Goal: Task Accomplishment & Management: Use online tool/utility

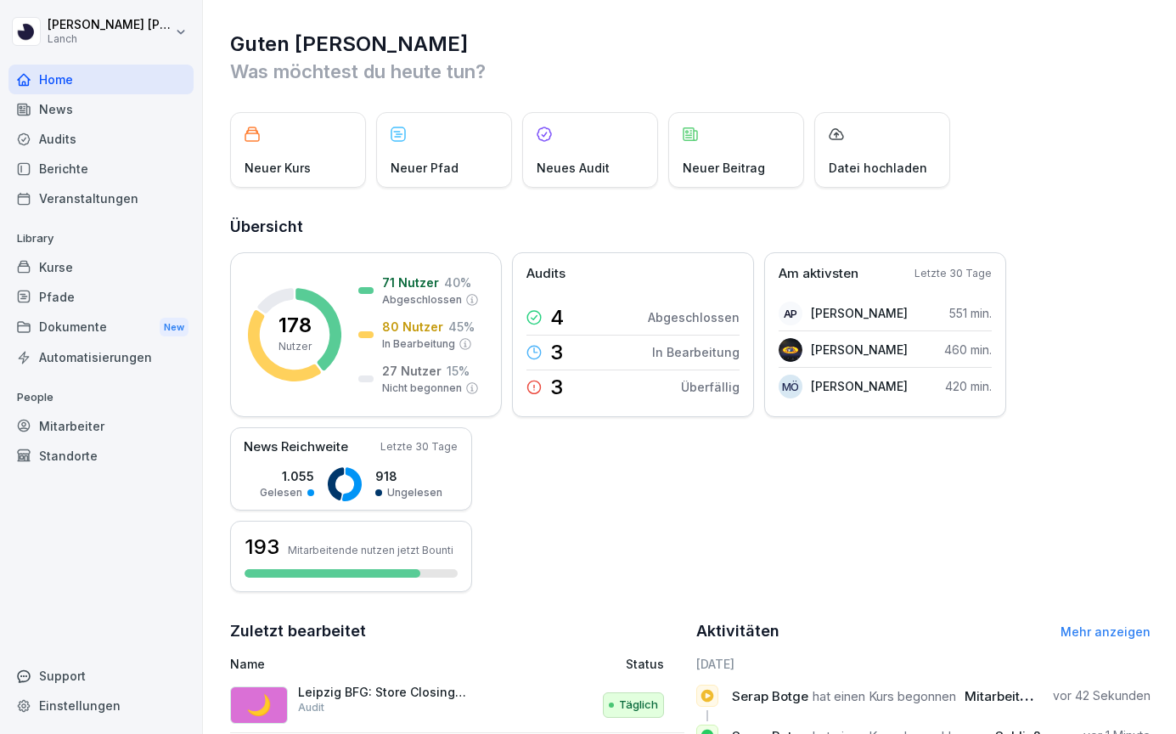
click at [107, 125] on div "Audits" at bounding box center [100, 139] width 185 height 30
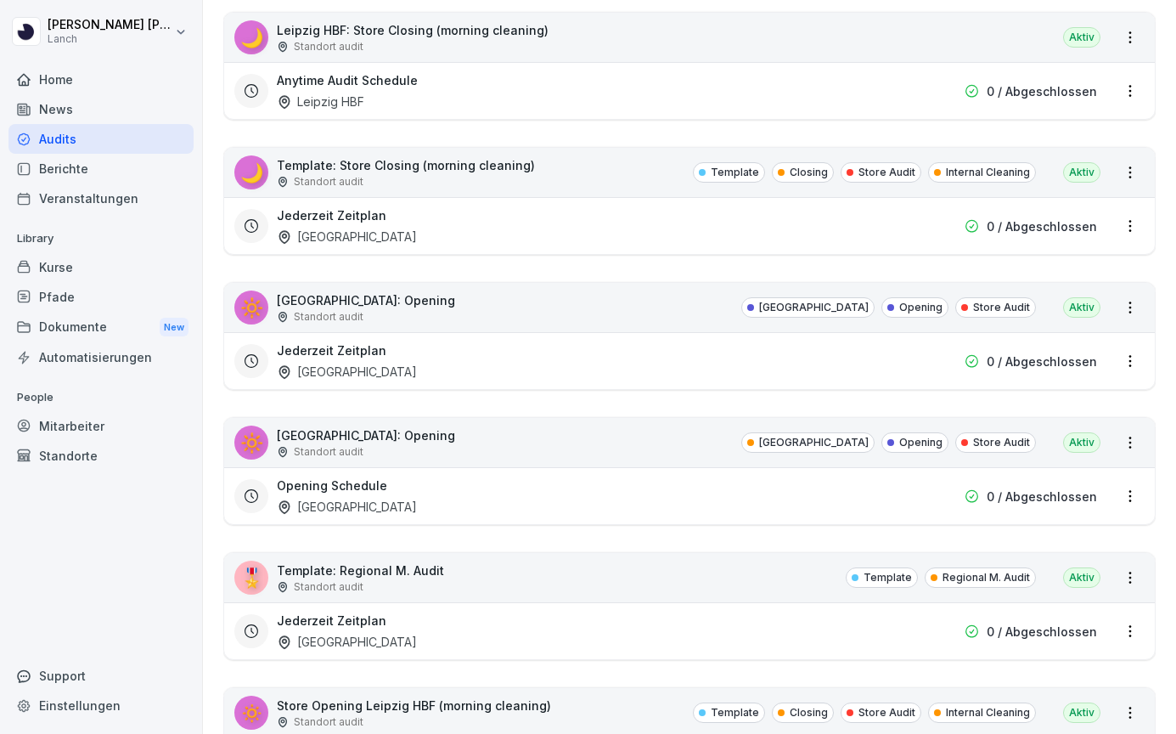
scroll to position [4195, 0]
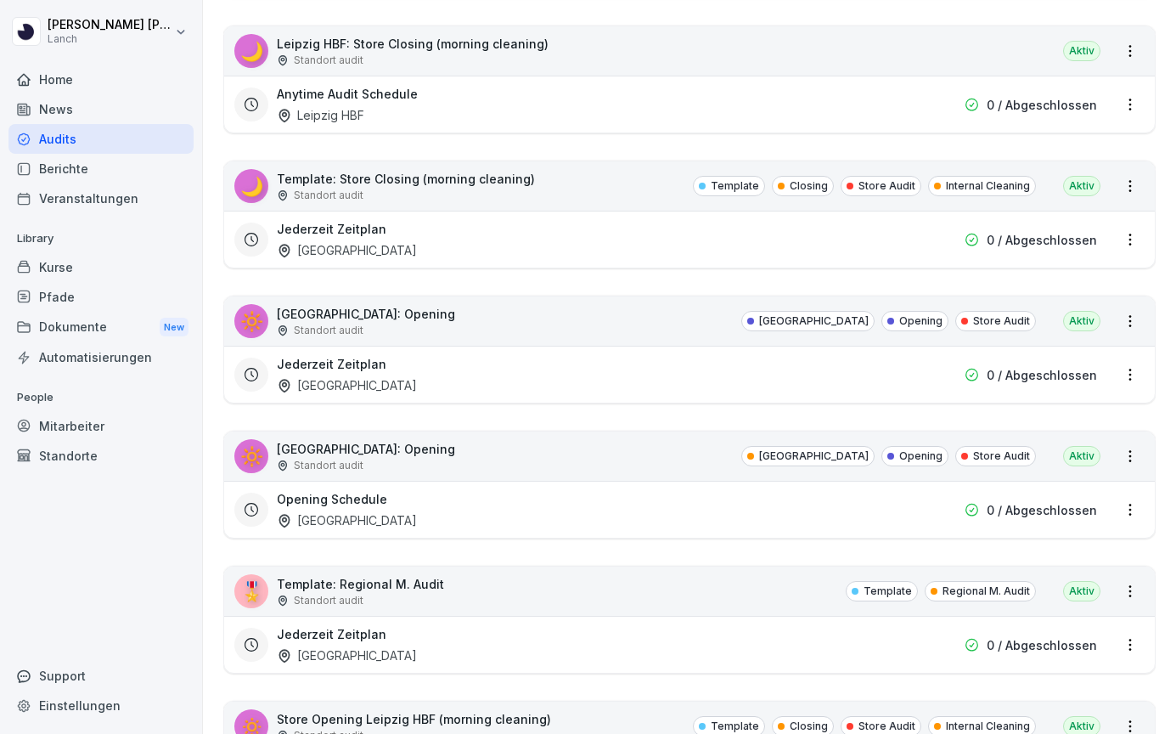
click at [482, 61] on div "Standort audit" at bounding box center [413, 60] width 272 height 15
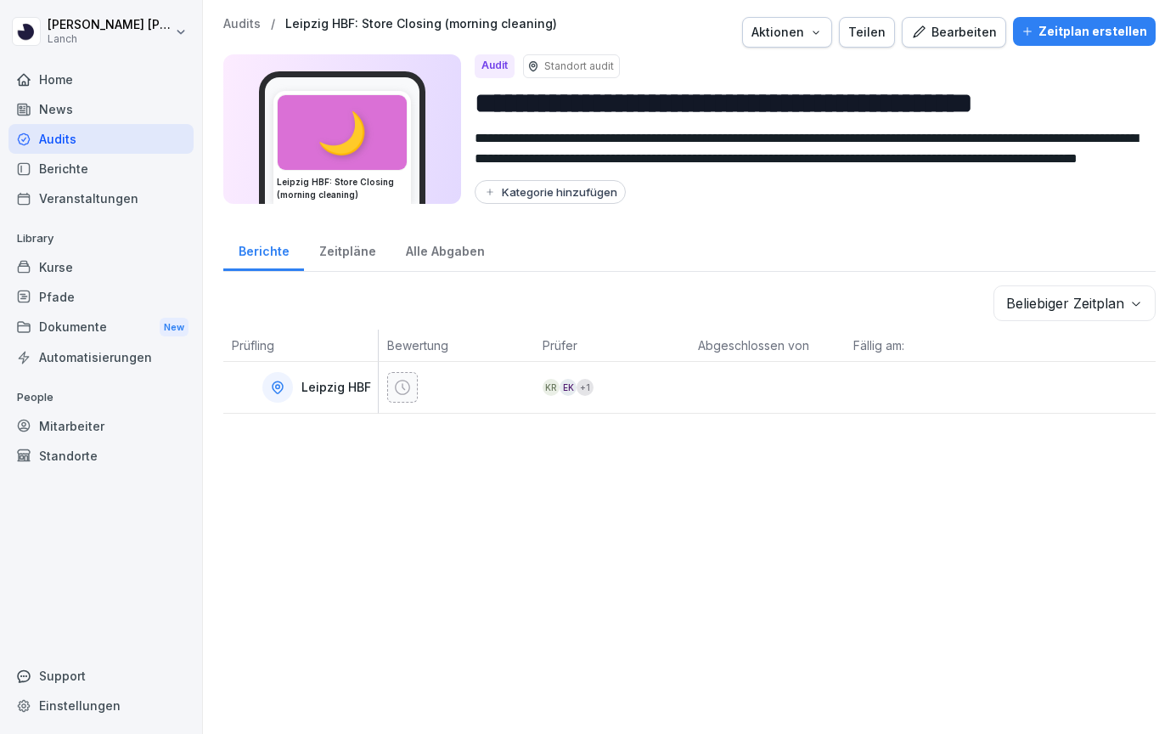
click at [954, 34] on div "Bearbeiten" at bounding box center [954, 32] width 86 height 19
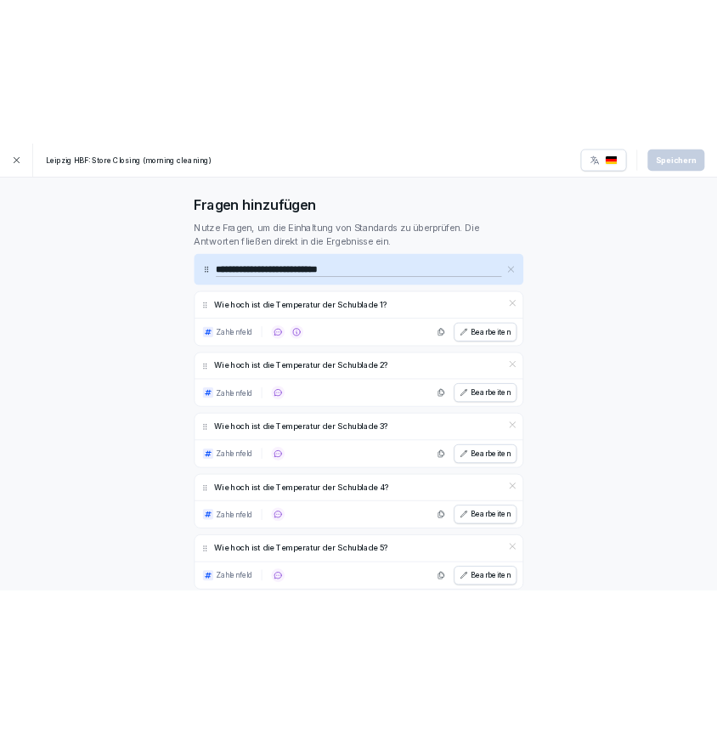
scroll to position [487, 0]
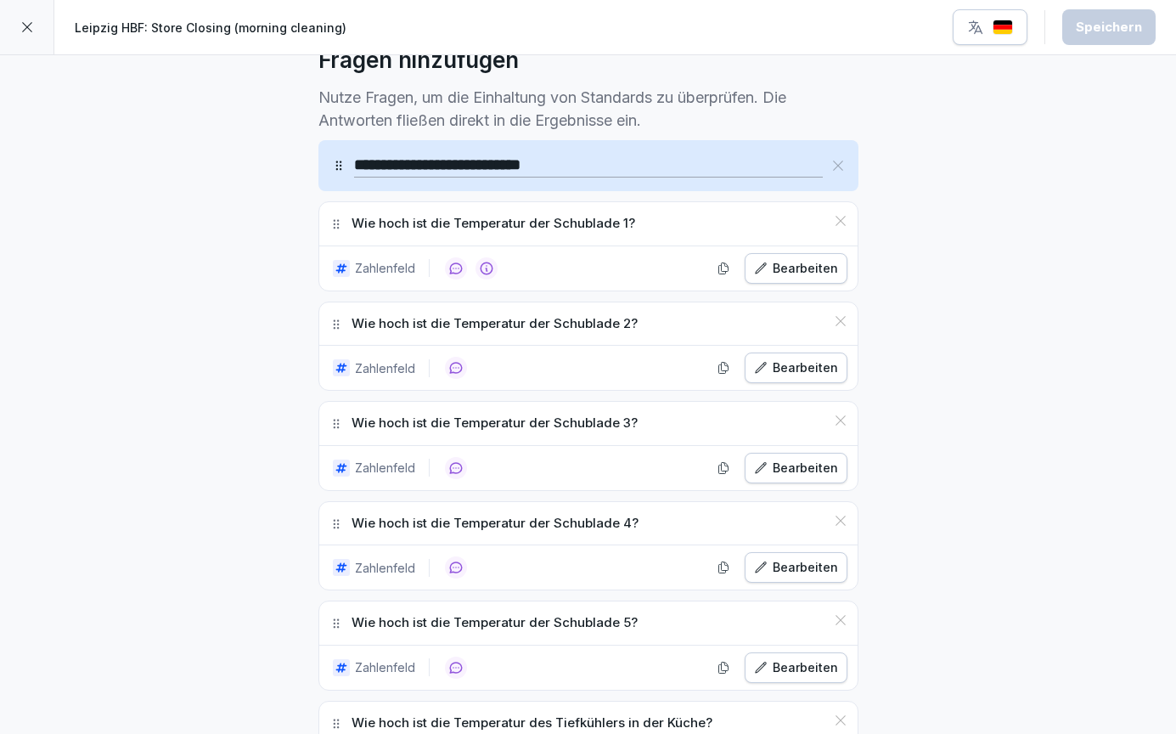
click at [804, 266] on div "Bearbeiten" at bounding box center [796, 268] width 84 height 19
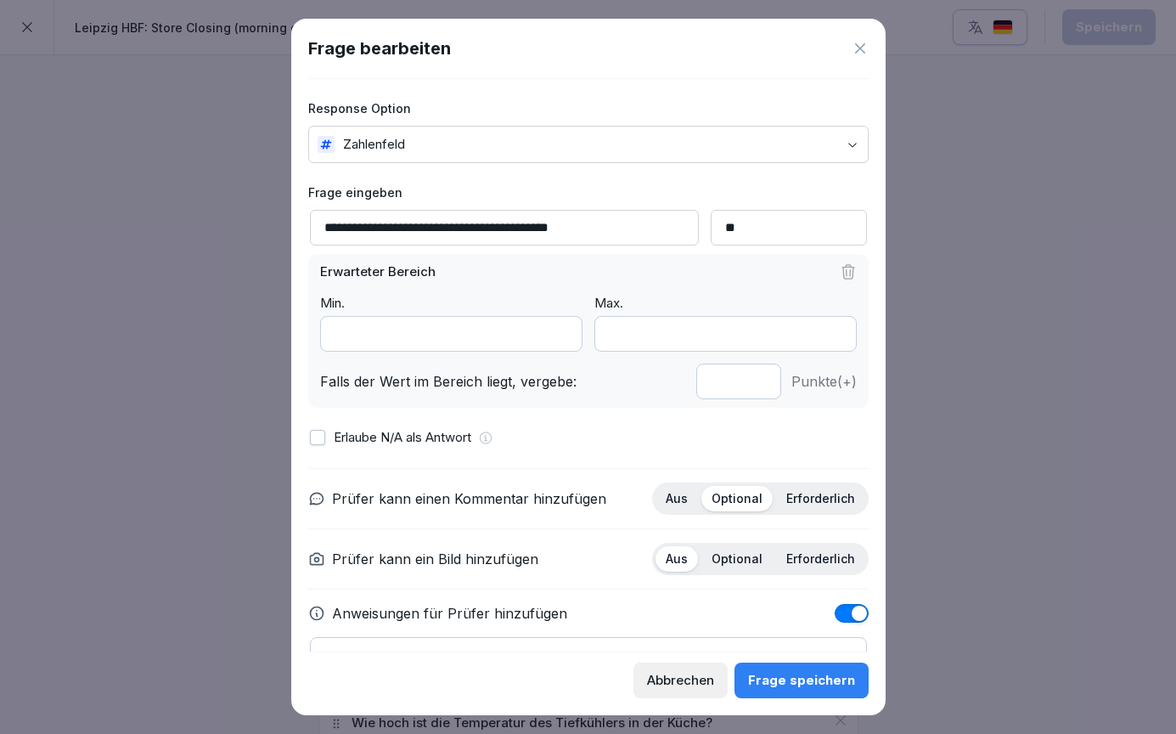
click at [411, 332] on input "*" at bounding box center [451, 334] width 262 height 36
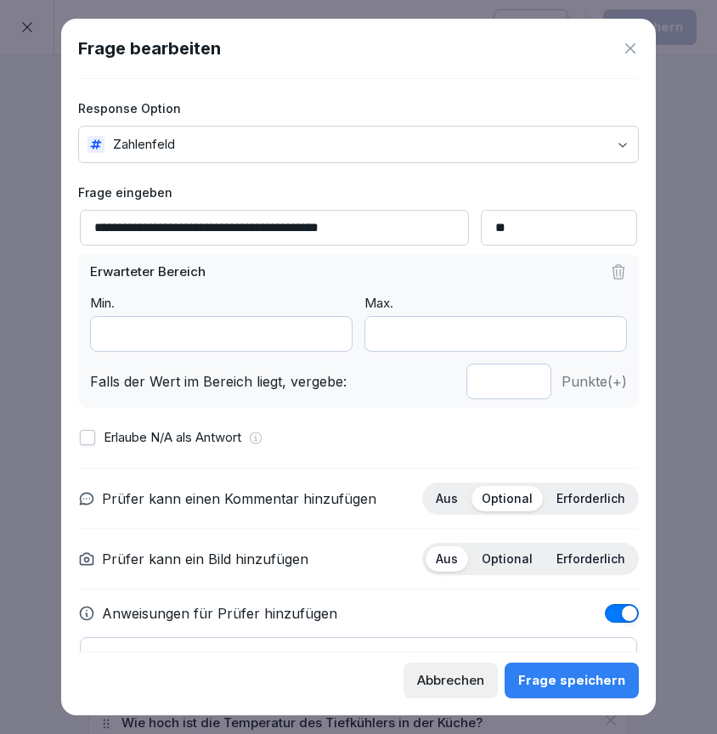
type input "***"
click at [631, 46] on icon at bounding box center [630, 48] width 17 height 17
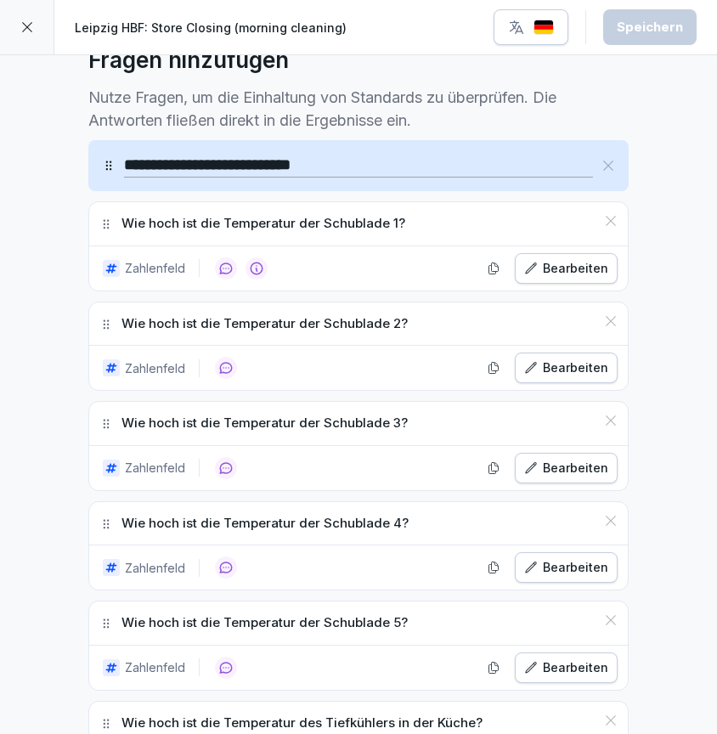
click at [458, 453] on div "Zahlenfeld Bearbeiten" at bounding box center [358, 468] width 538 height 44
click at [560, 475] on div "Bearbeiten" at bounding box center [566, 468] width 84 height 19
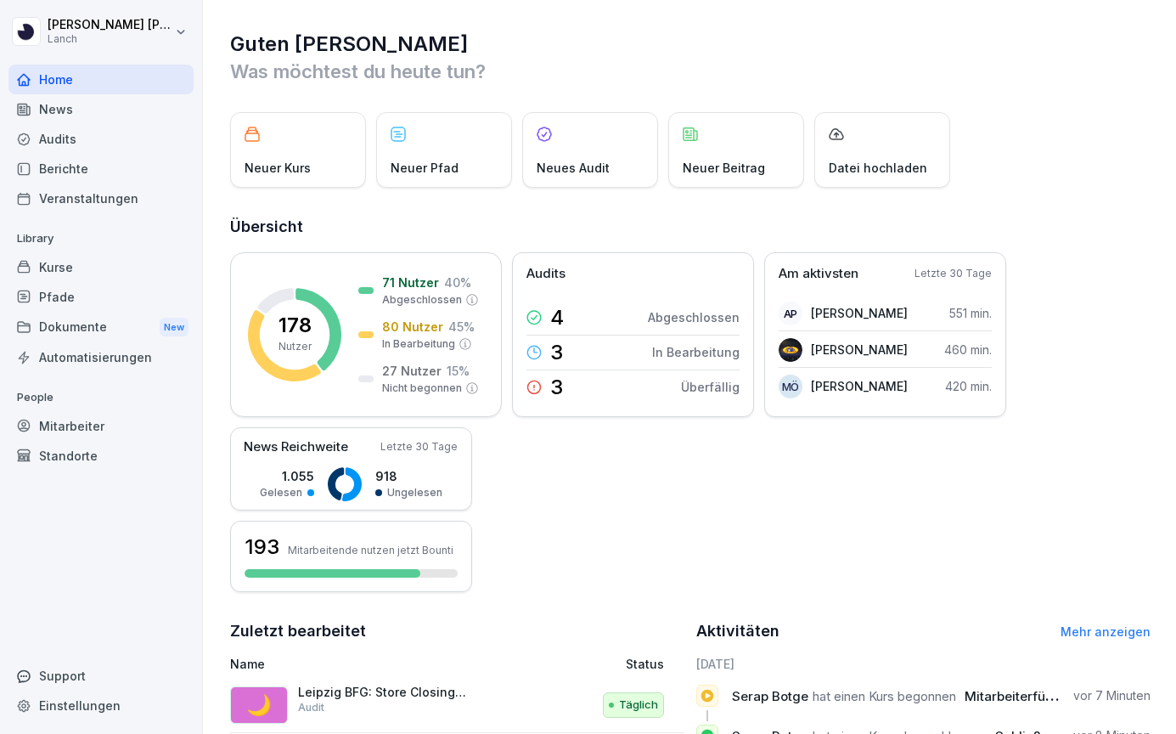
click at [155, 149] on div "Audits" at bounding box center [100, 139] width 185 height 30
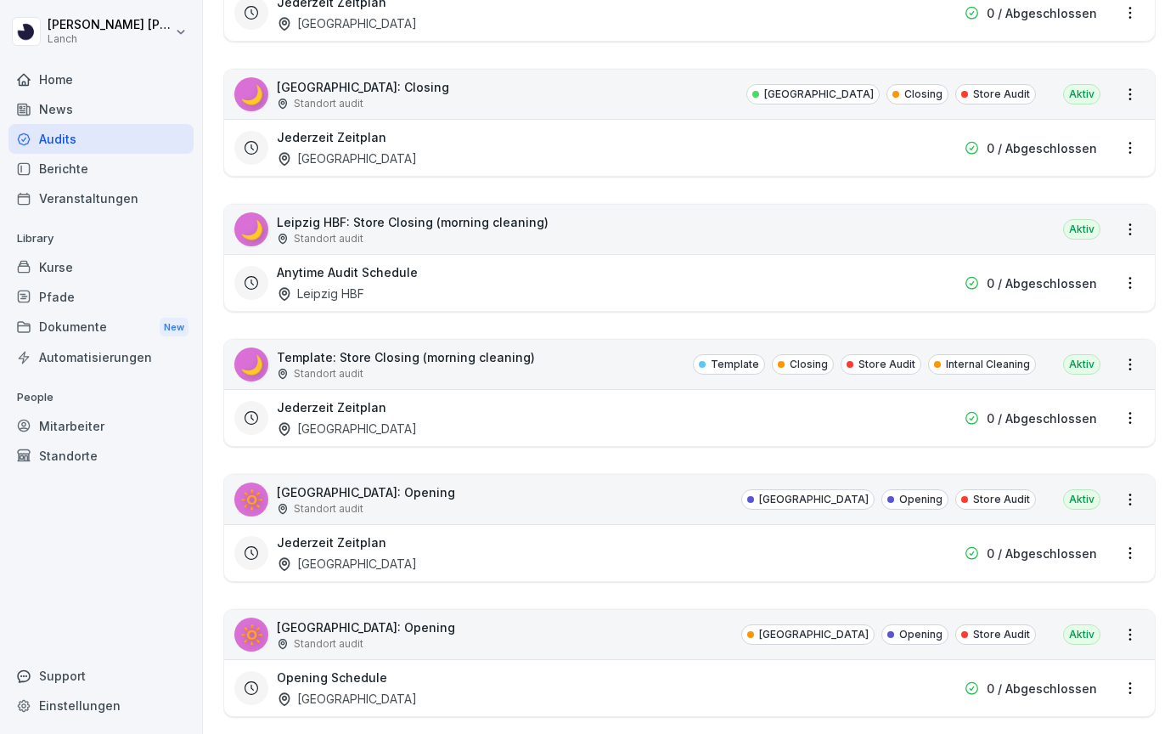
scroll to position [4016, 0]
click at [450, 222] on p "Leipzig HBF: Store Closing (morning cleaning)" at bounding box center [413, 223] width 272 height 18
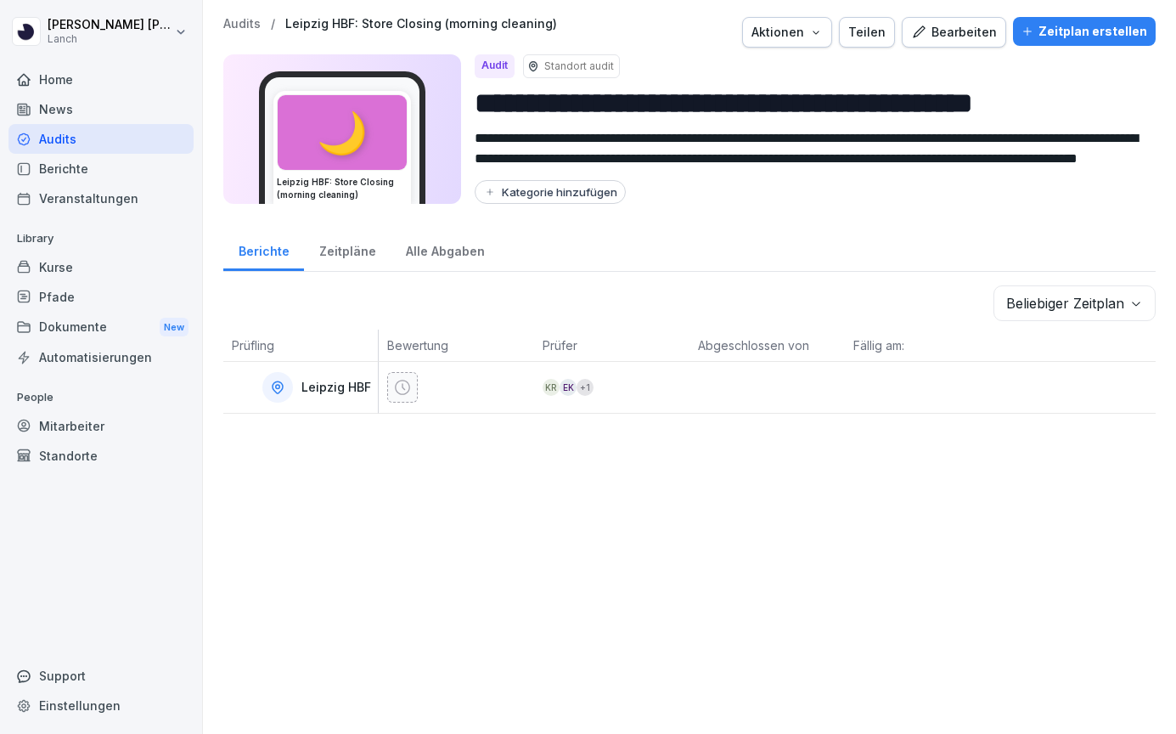
click at [976, 34] on div "Bearbeiten" at bounding box center [954, 32] width 86 height 19
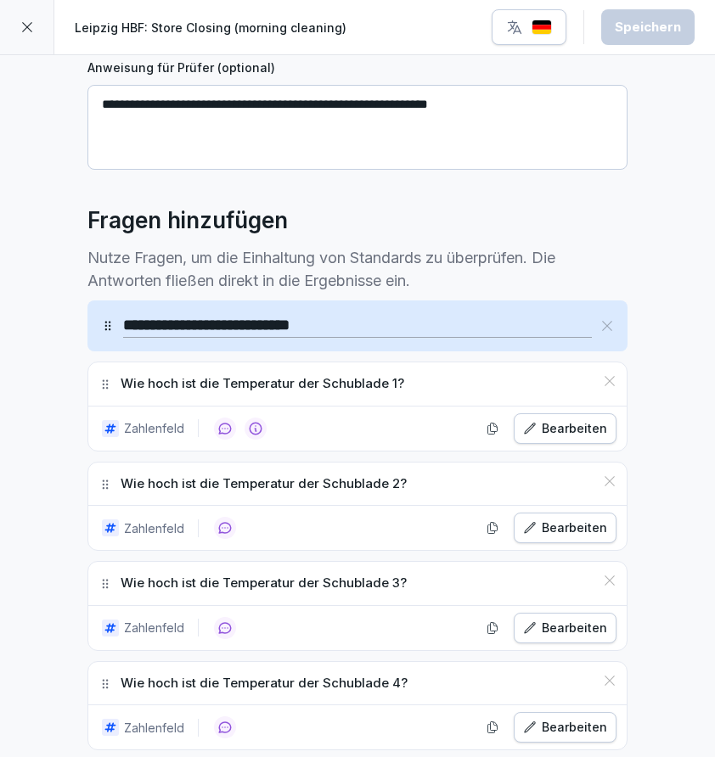
scroll to position [329, 0]
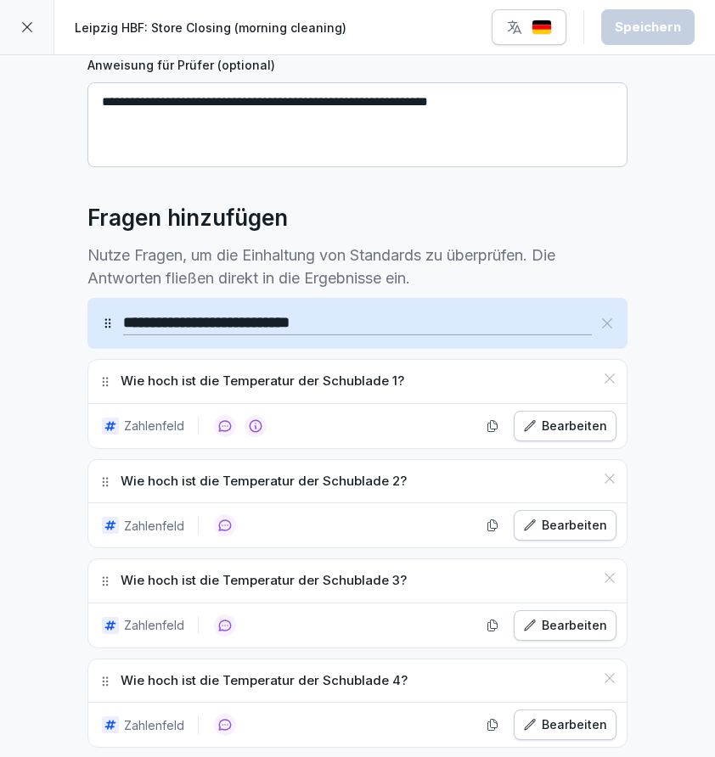
click at [579, 418] on div "Bearbeiten" at bounding box center [565, 426] width 84 height 19
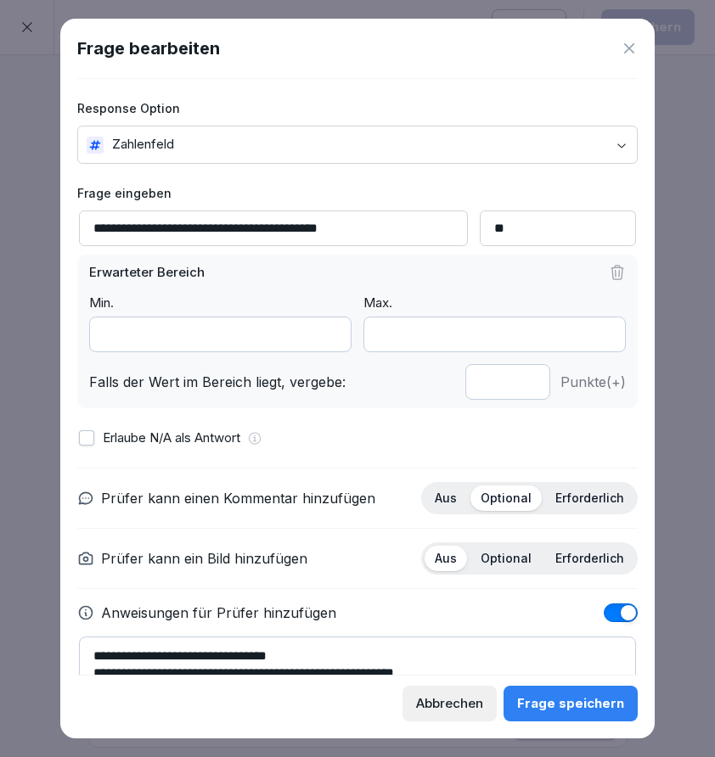
click at [286, 333] on input "*" at bounding box center [220, 335] width 262 height 36
type input "***"
click at [532, 687] on button "Frage speichern" at bounding box center [571, 704] width 134 height 36
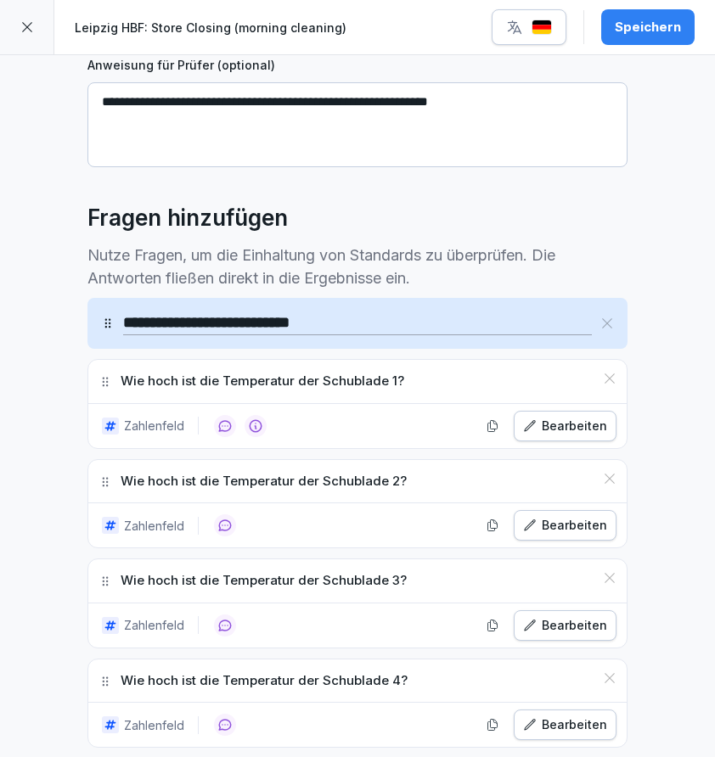
click at [558, 534] on button "Bearbeiten" at bounding box center [565, 525] width 103 height 31
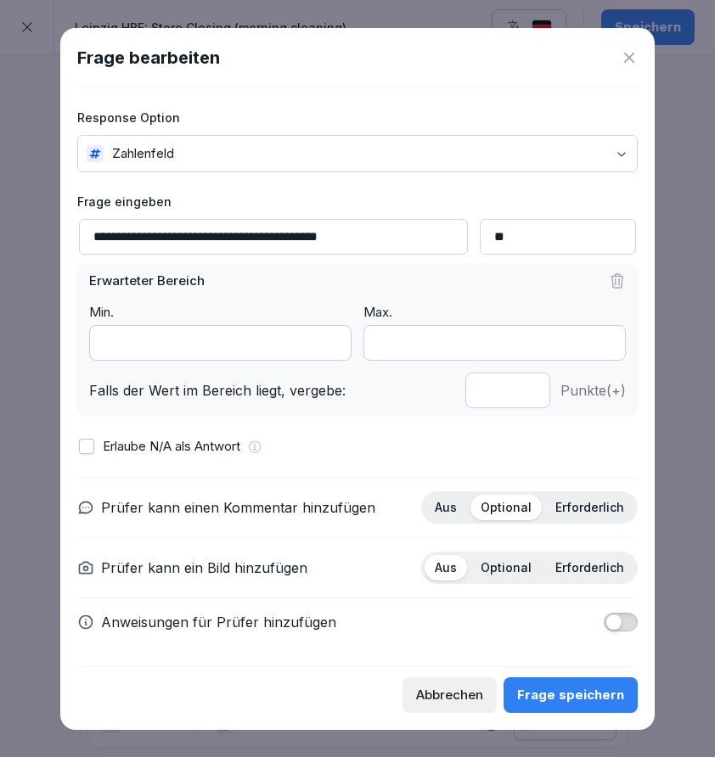
click at [302, 351] on input "*" at bounding box center [220, 343] width 262 height 36
type input "***"
click at [555, 689] on div "Frage speichern" at bounding box center [570, 695] width 107 height 19
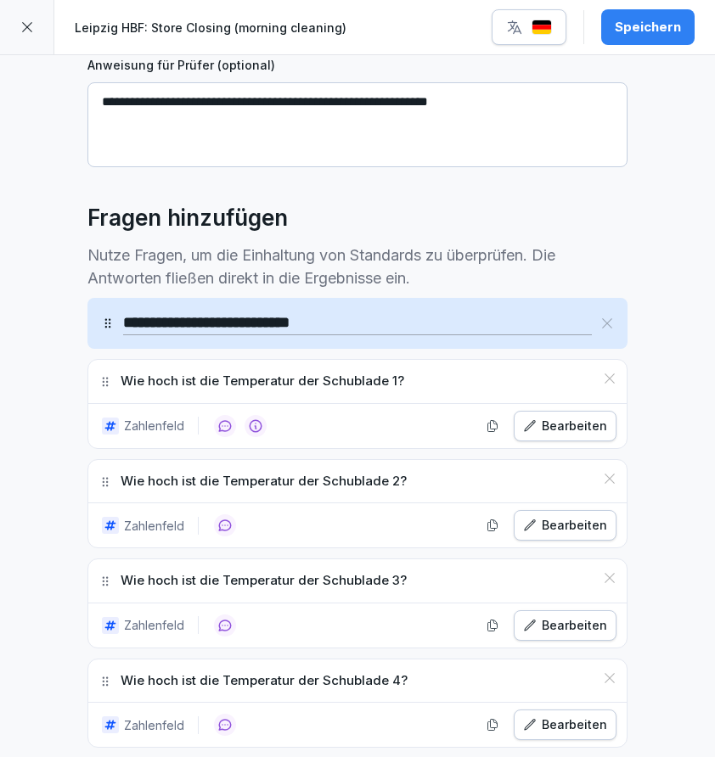
click at [537, 626] on icon "button" at bounding box center [530, 626] width 14 height 14
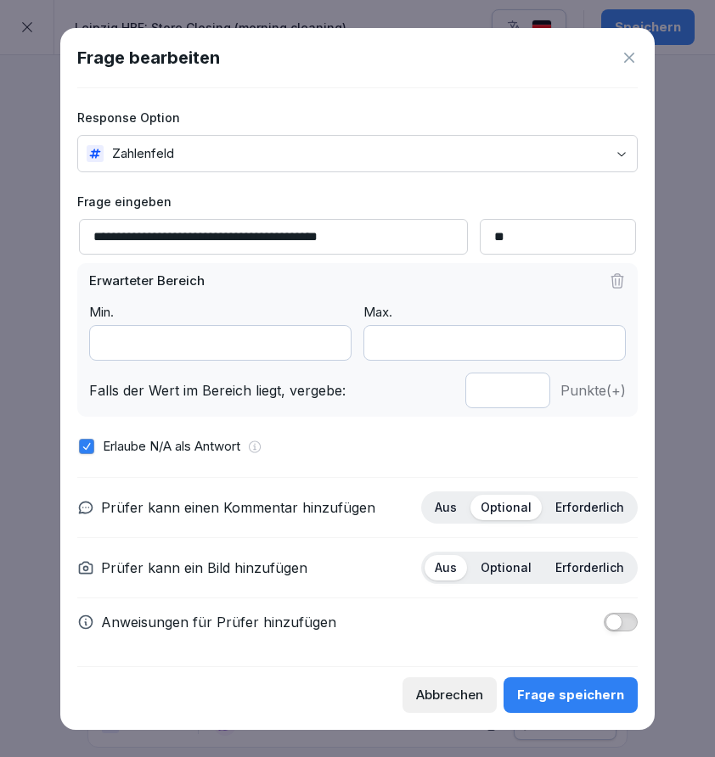
click at [281, 343] on input "*" at bounding box center [220, 343] width 262 height 36
type input "***"
click at [549, 691] on div "Frage speichern" at bounding box center [570, 695] width 107 height 19
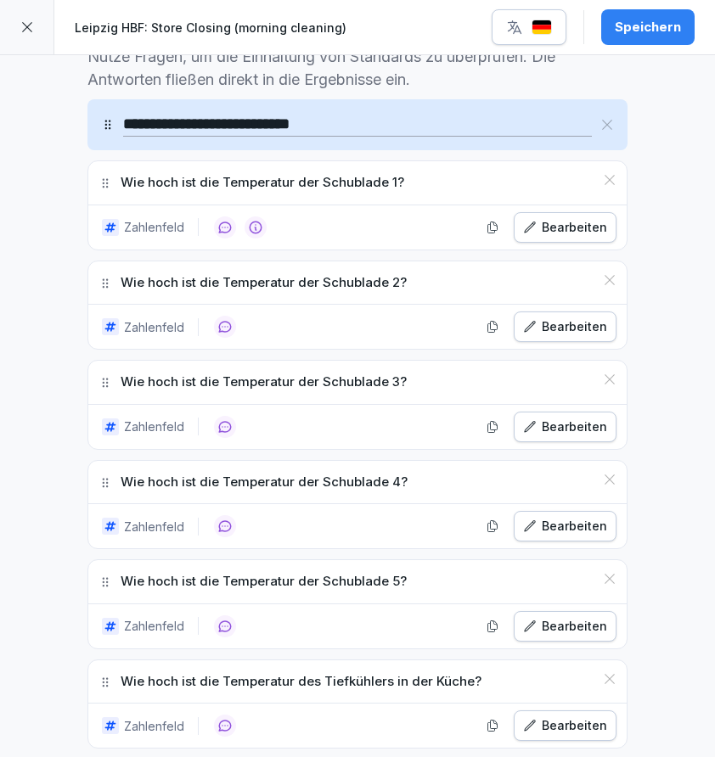
scroll to position [526, 0]
click at [573, 526] on div "Bearbeiten" at bounding box center [565, 527] width 84 height 19
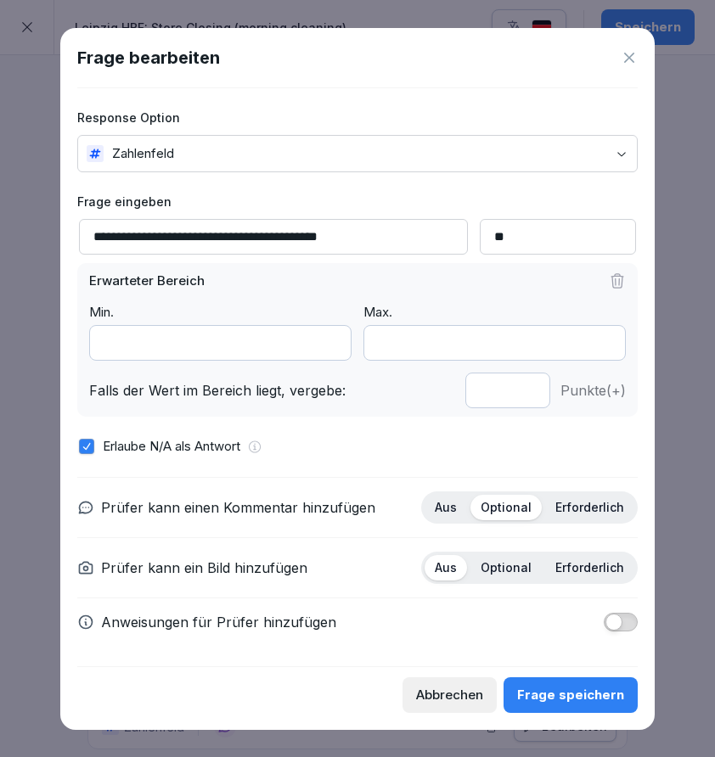
click at [304, 352] on input "*" at bounding box center [220, 343] width 262 height 36
type input "***"
click at [571, 690] on div "Frage speichern" at bounding box center [570, 695] width 107 height 19
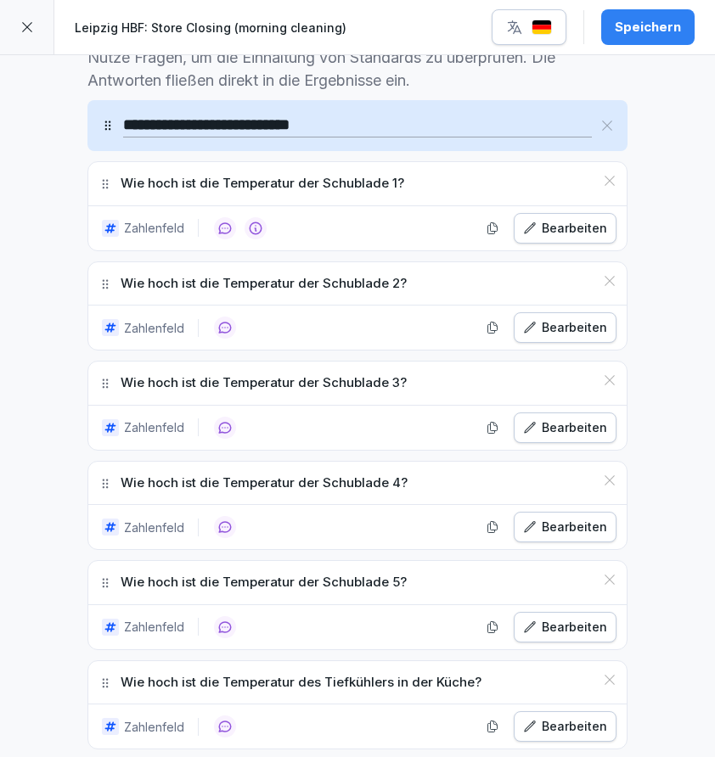
click at [556, 647] on div "Wie hoch ist die Temperatur der Schublade 5? Zahlenfeld Bearbeiten" at bounding box center [357, 605] width 540 height 90
click at [556, 622] on div "Bearbeiten" at bounding box center [565, 627] width 84 height 19
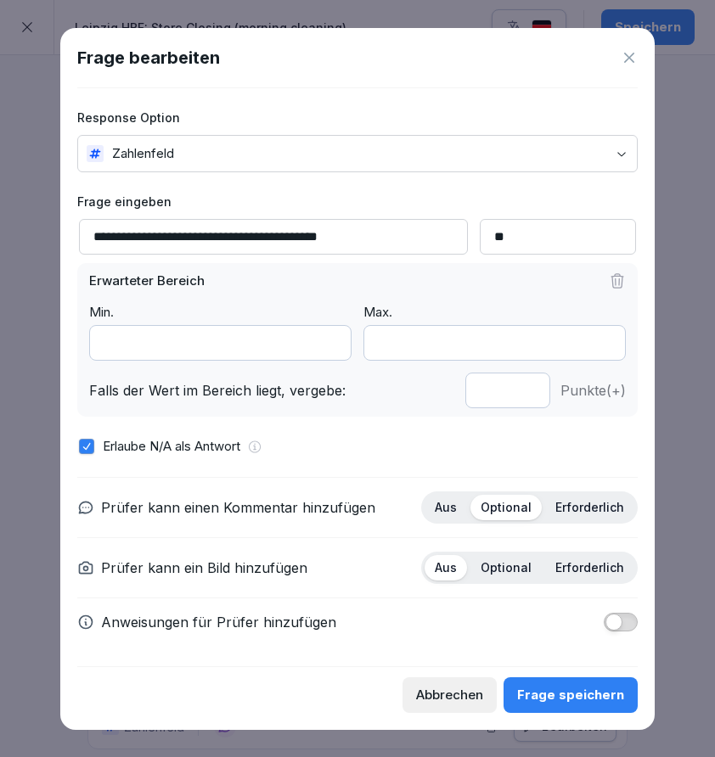
click at [616, 687] on div "Frage speichern" at bounding box center [570, 695] width 107 height 19
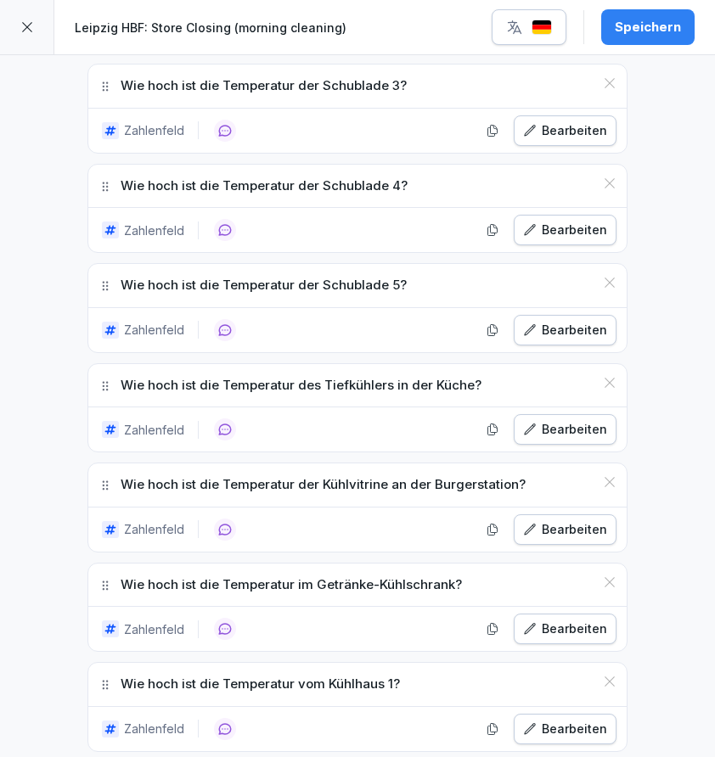
scroll to position [830, 0]
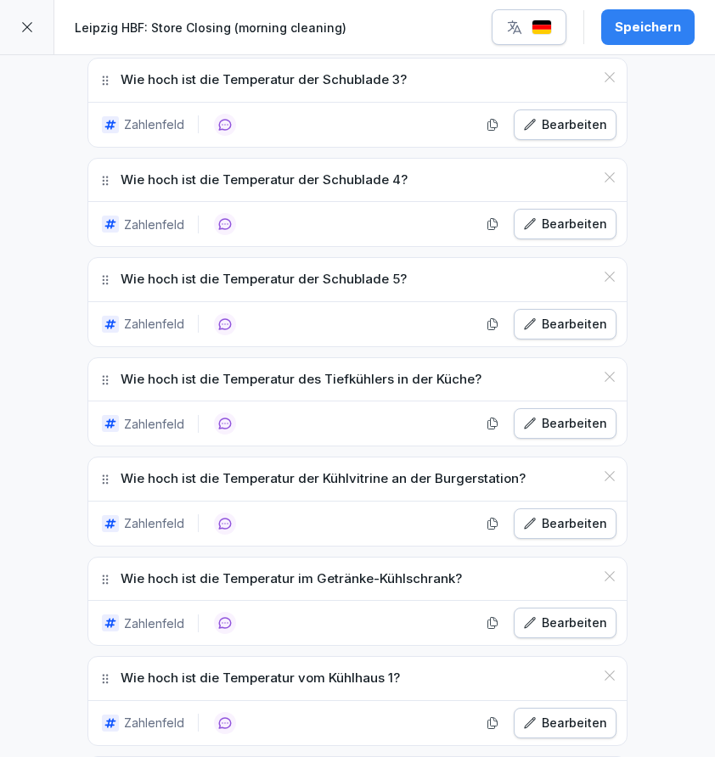
click at [606, 472] on icon at bounding box center [610, 477] width 14 height 14
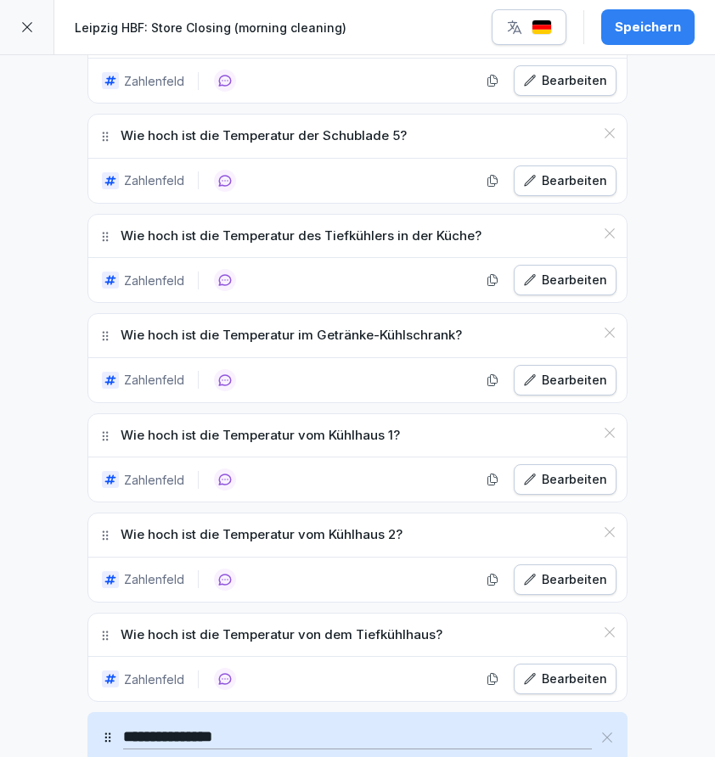
scroll to position [1027, 0]
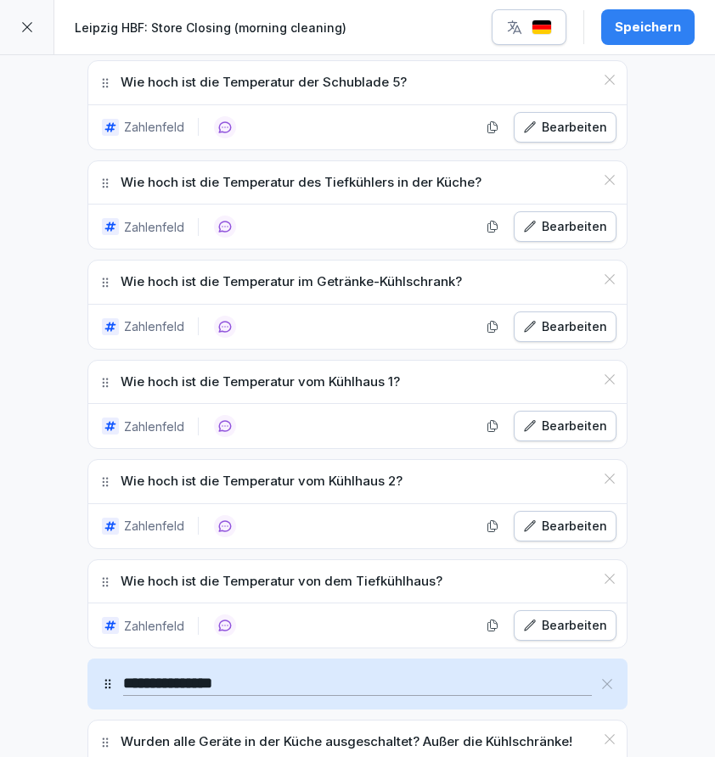
click at [610, 476] on icon at bounding box center [610, 479] width 14 height 14
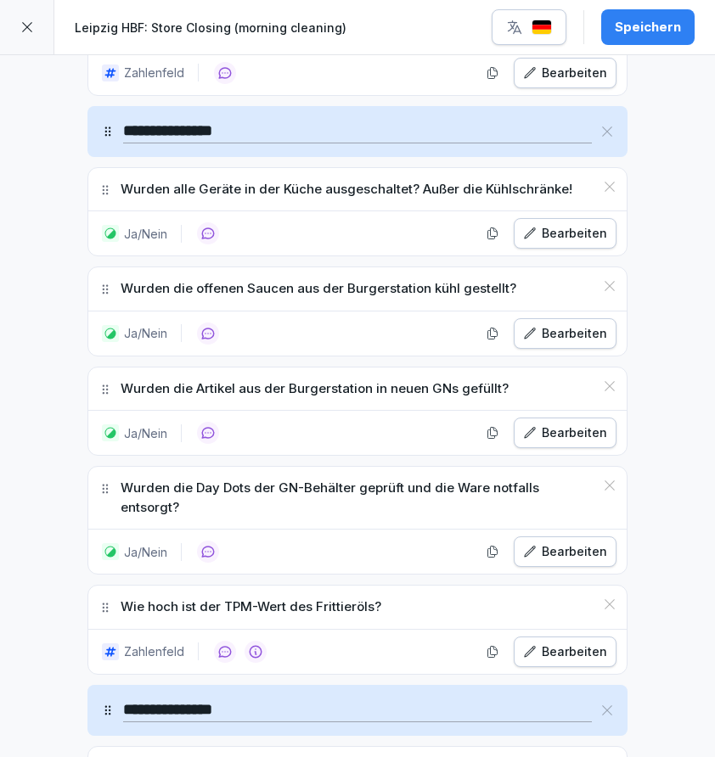
scroll to position [1474, 0]
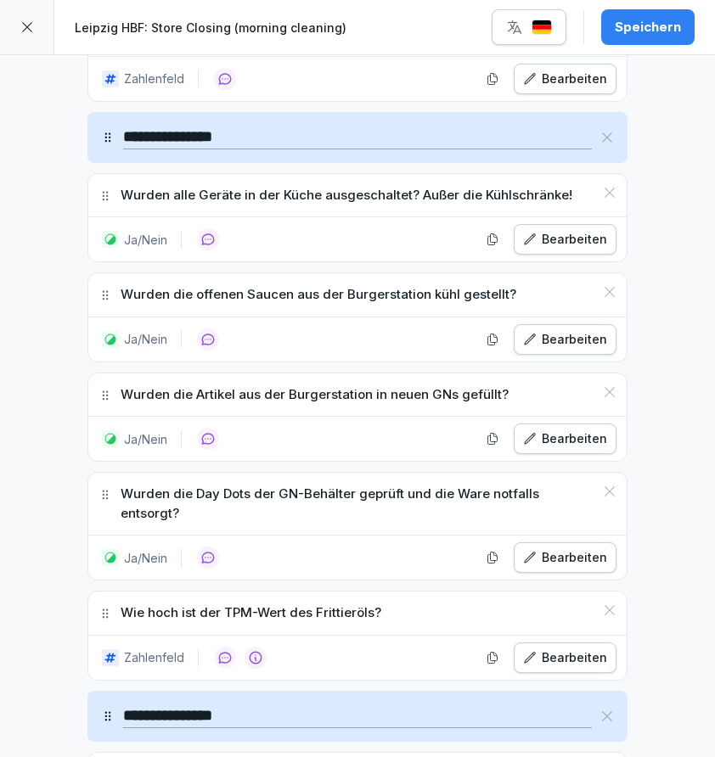
click at [607, 487] on icon at bounding box center [610, 492] width 10 height 10
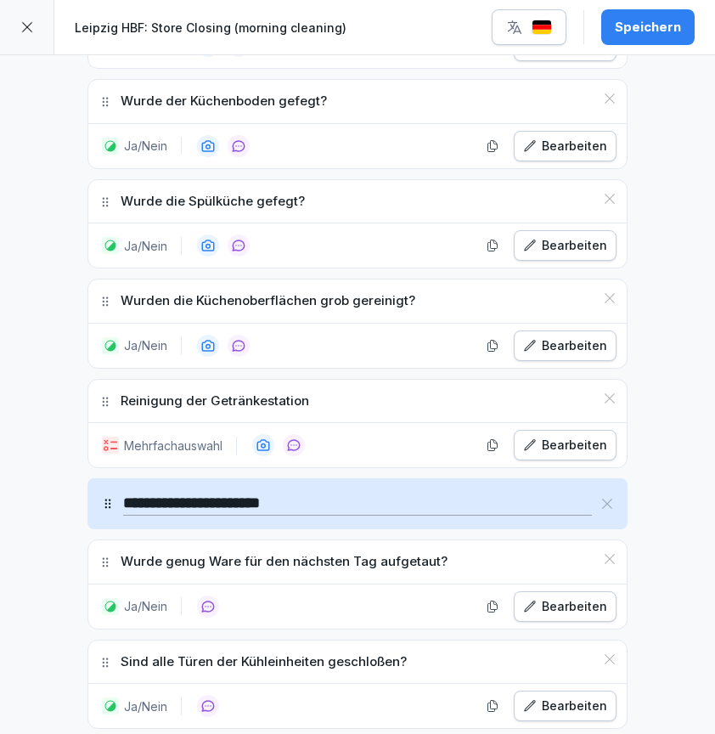
scroll to position [2827, 0]
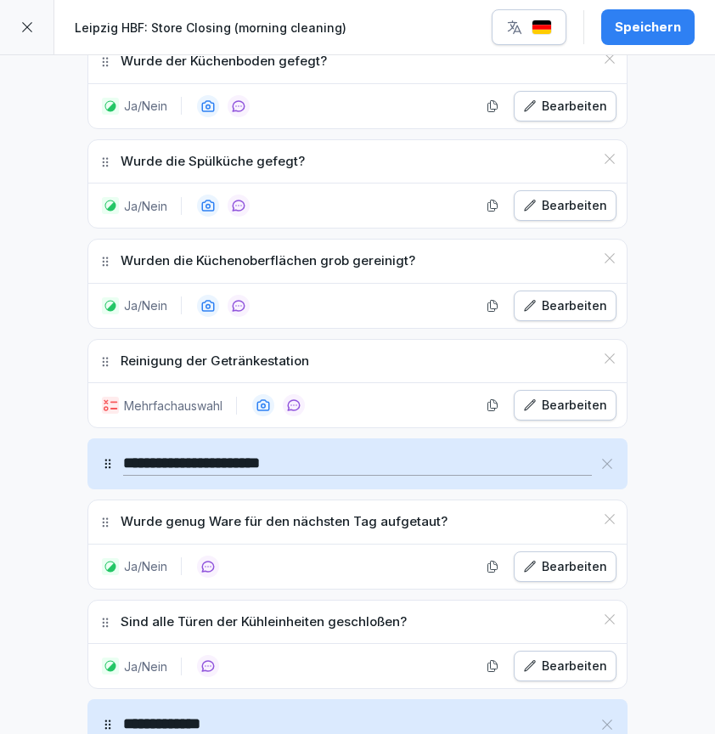
click at [584, 390] on button "Bearbeiten" at bounding box center [565, 405] width 103 height 31
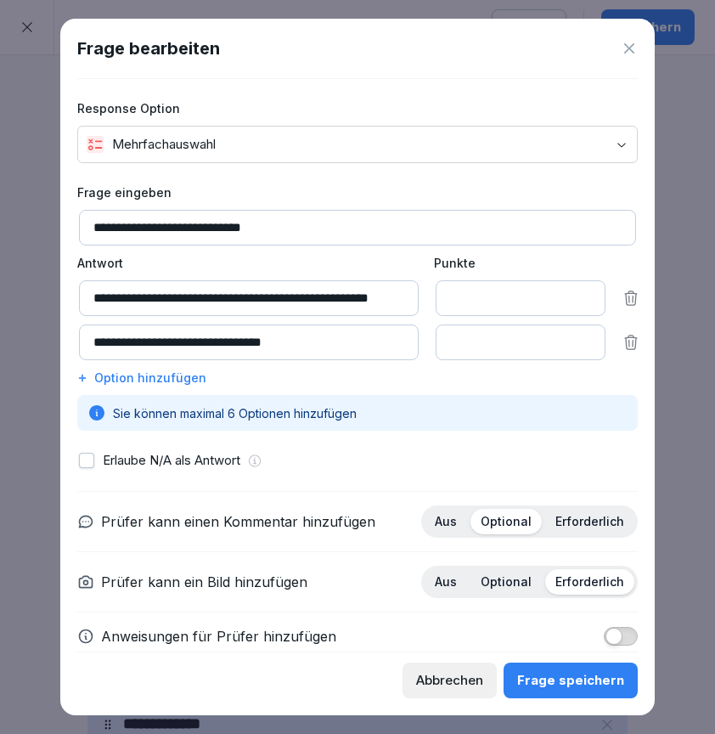
click at [629, 50] on icon at bounding box center [629, 48] width 17 height 17
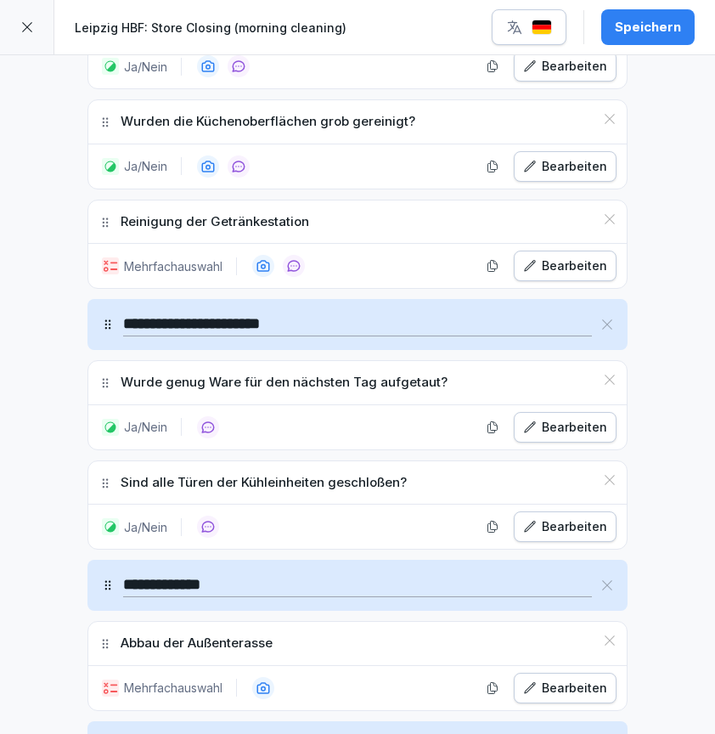
scroll to position [2976, 0]
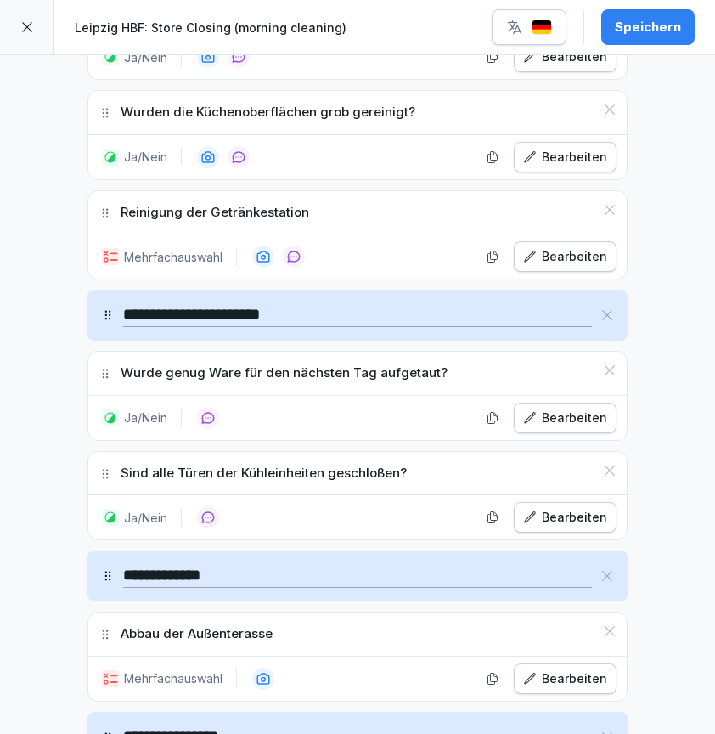
click at [610, 363] on icon at bounding box center [610, 370] width 14 height 14
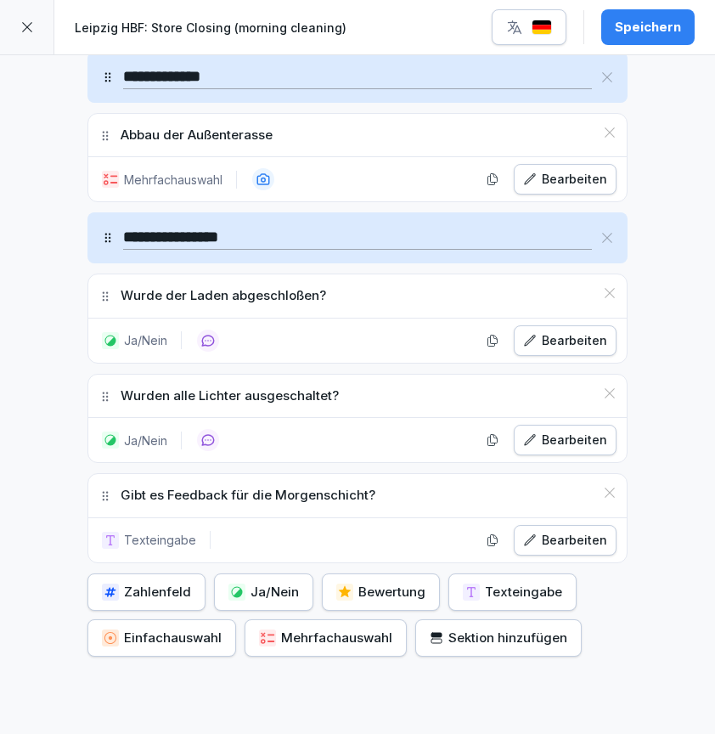
scroll to position [3377, 0]
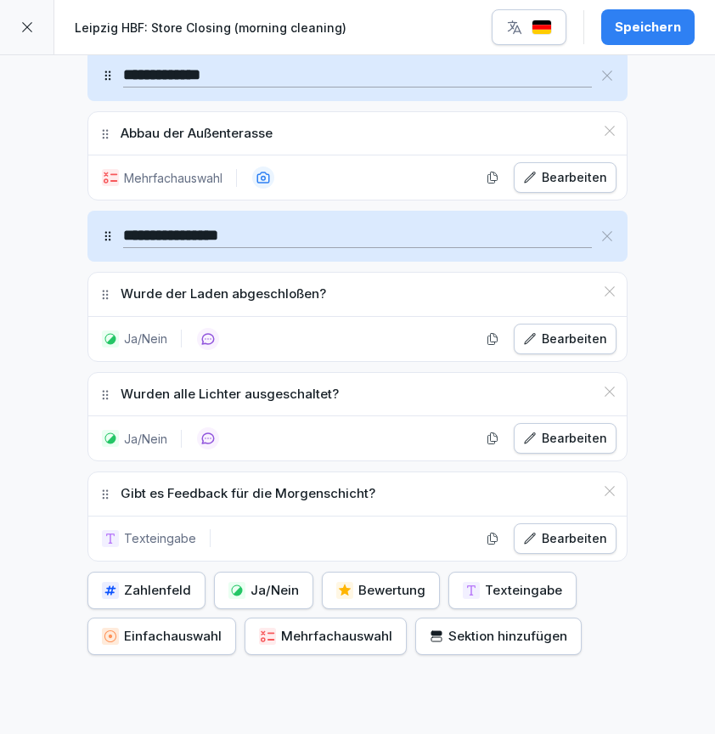
click at [665, 33] on div "Speichern" at bounding box center [648, 27] width 66 height 19
click at [25, 29] on icon at bounding box center [27, 27] width 10 height 10
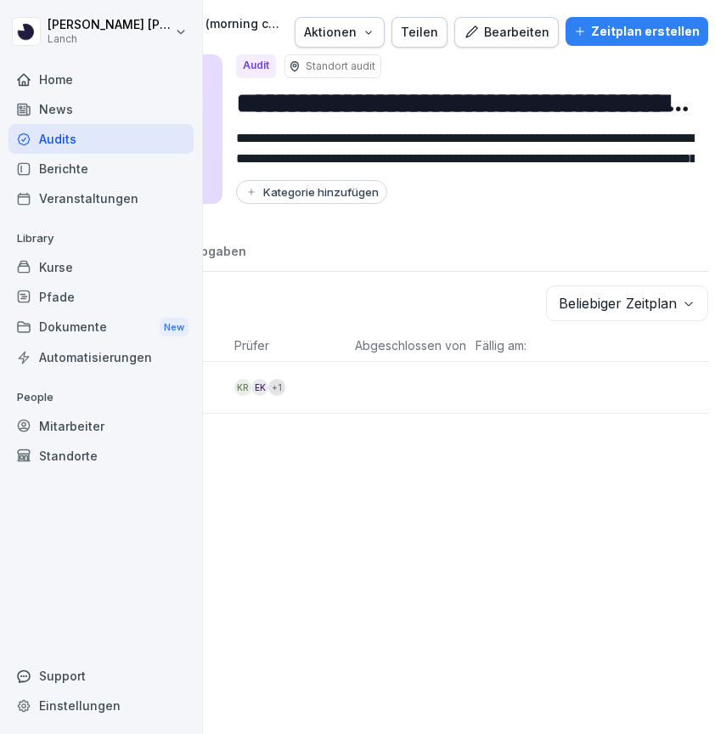
scroll to position [0, 252]
